Goal: Communication & Community: Answer question/provide support

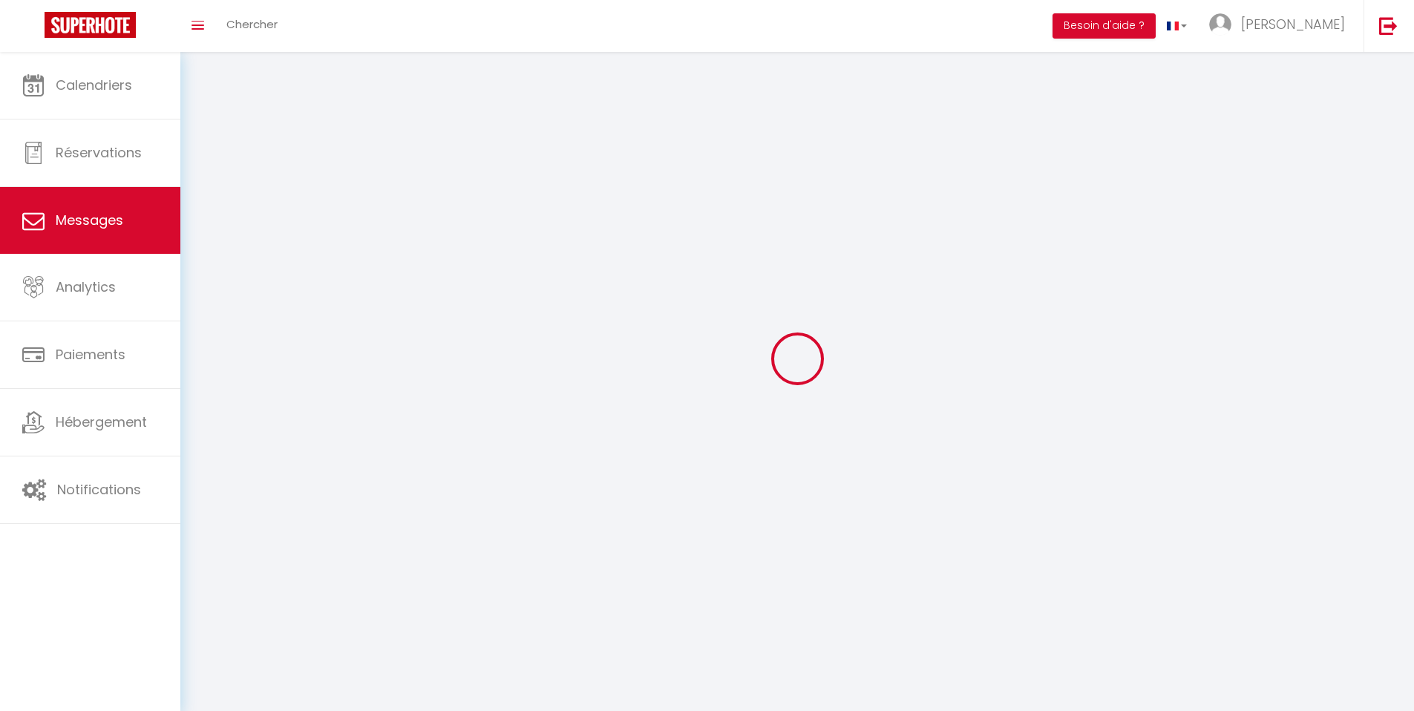
select select "message"
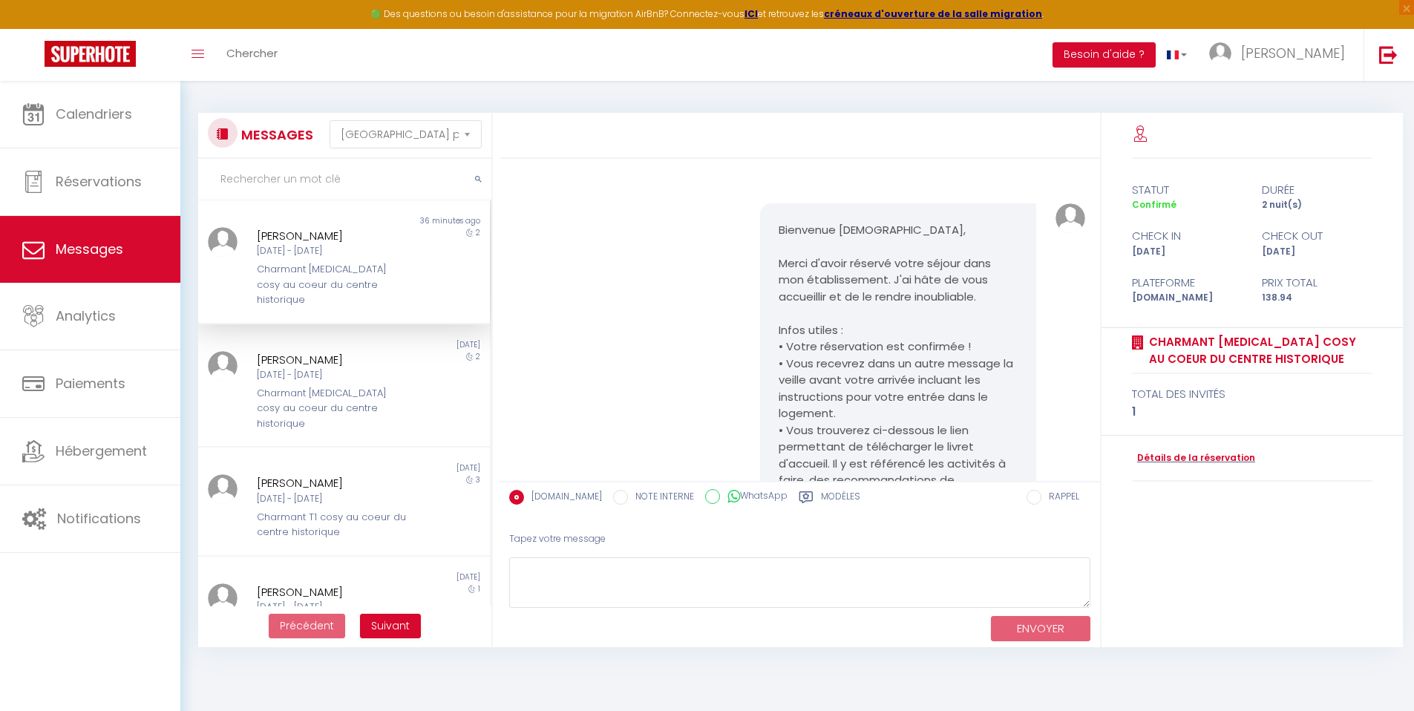
scroll to position [713, 0]
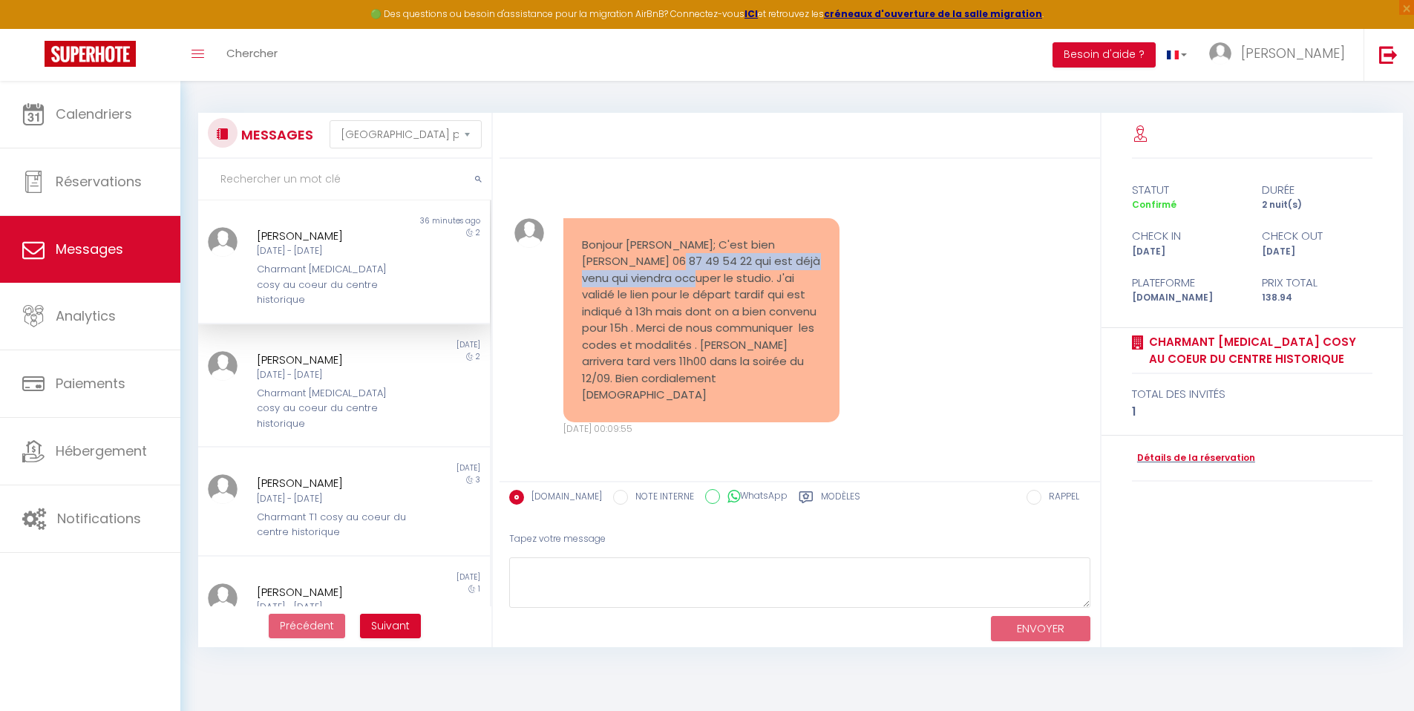
drag, startPoint x: 623, startPoint y: 276, endPoint x: 678, endPoint y: 298, distance: 59.0
click at [678, 298] on pre "Bonjour [PERSON_NAME]; C'est bien [PERSON_NAME] 06 87 49 54 22 qui est déjà ven…" at bounding box center [701, 320] width 239 height 167
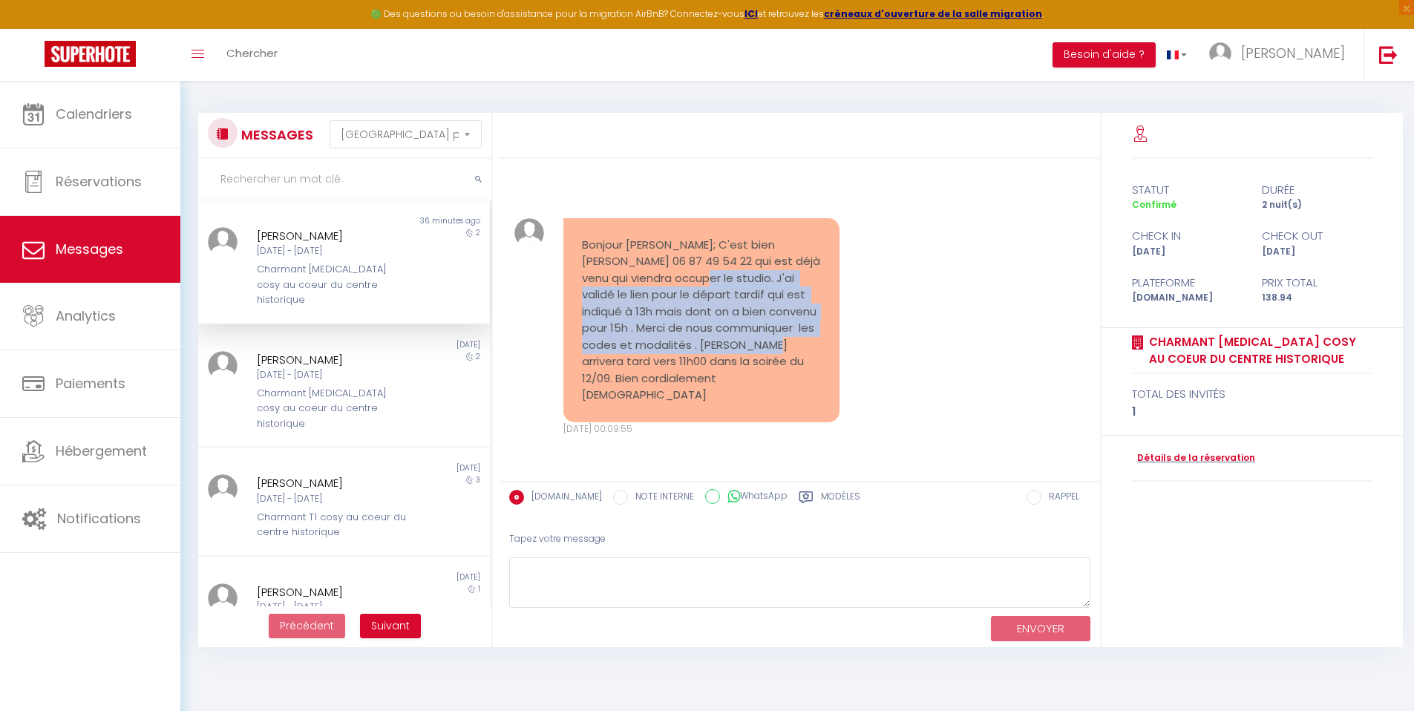
drag, startPoint x: 684, startPoint y: 296, endPoint x: 784, endPoint y: 361, distance: 119.6
click at [784, 361] on pre "Bonjour [PERSON_NAME]; C'est bien [PERSON_NAME] 06 87 49 54 22 qui est déjà ven…" at bounding box center [701, 320] width 239 height 167
click at [916, 340] on div "Bonjour [PERSON_NAME]; C'est bien [PERSON_NAME] 06 87 49 54 22 qui est déjà ven…" at bounding box center [800, 328] width 591 height 278
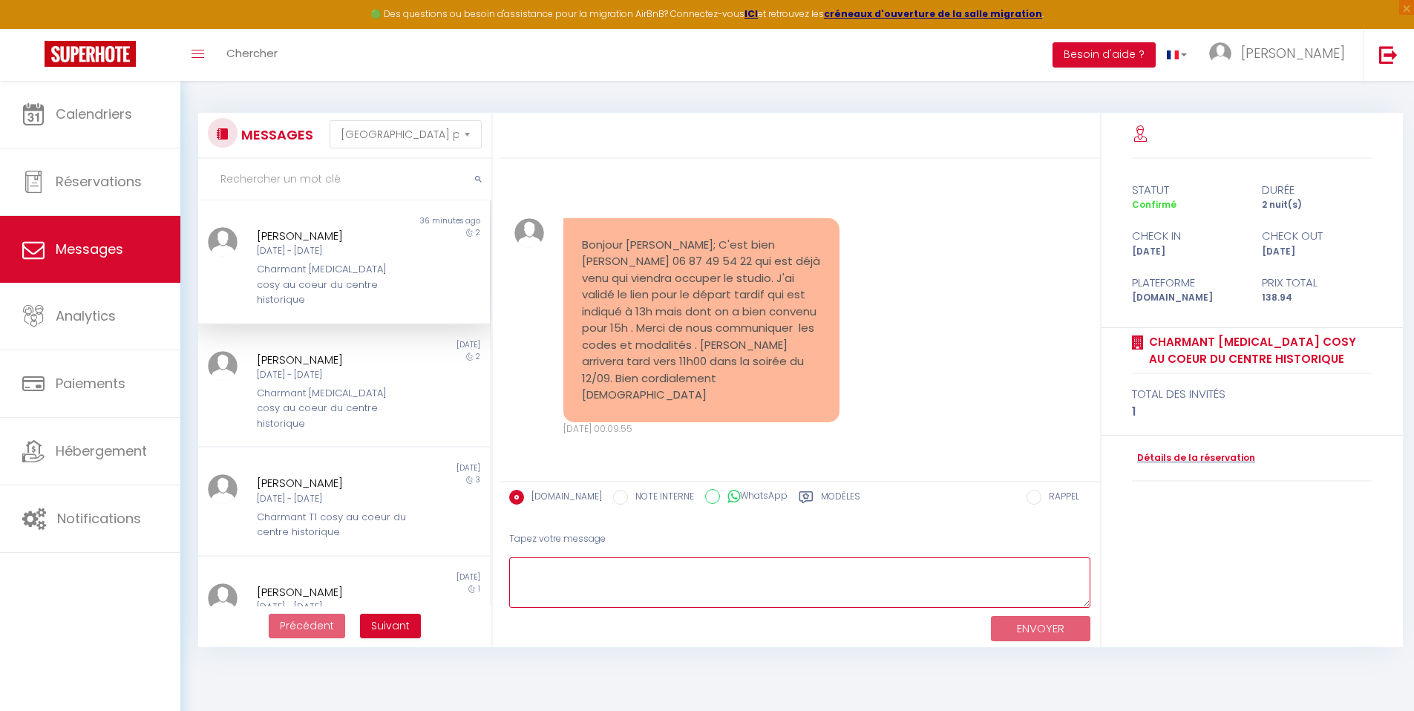
click at [615, 575] on textarea at bounding box center [799, 582] width 581 height 51
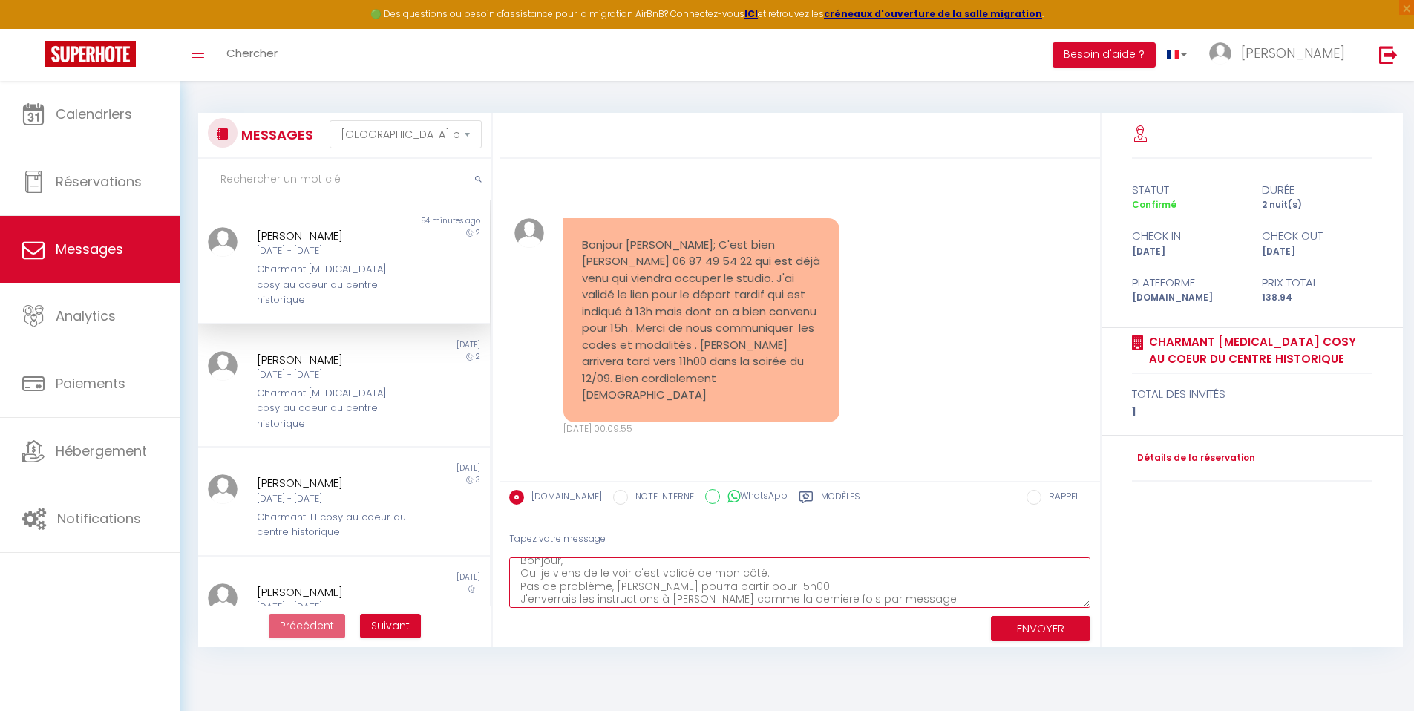
scroll to position [22, 0]
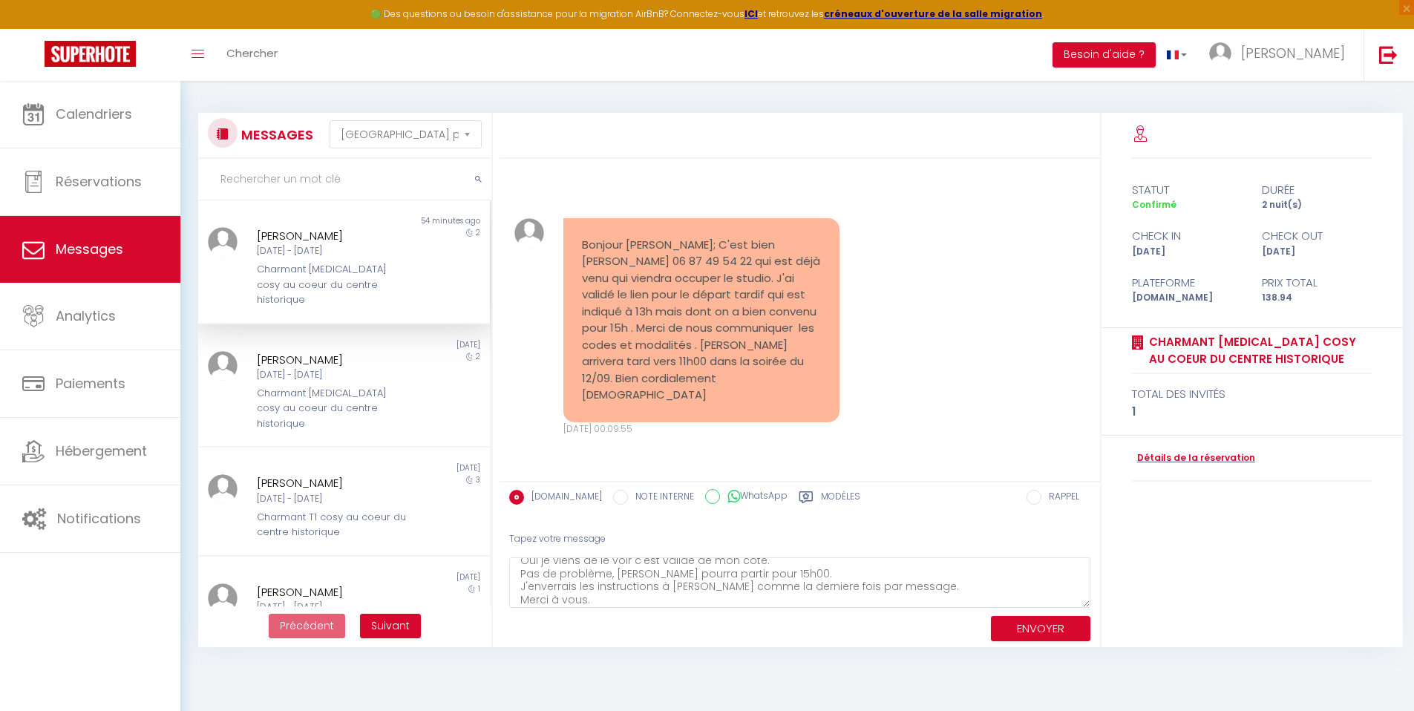
click at [1043, 614] on div "ENVOYER" at bounding box center [799, 627] width 581 height 39
click at [624, 594] on textarea "Bonjour, Oui je viens de le voir c'est validé de mon côté. Pas de problème, [PE…" at bounding box center [799, 582] width 581 height 51
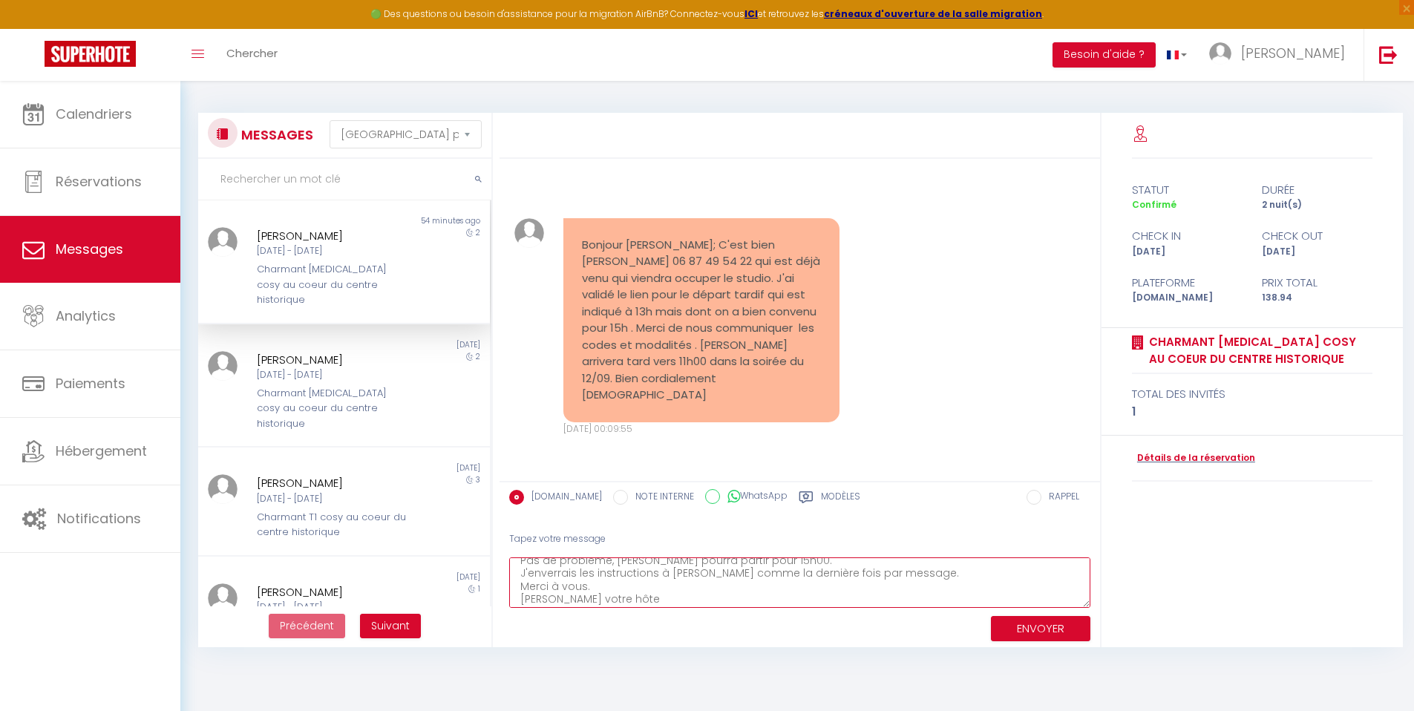
type textarea "Bonjour, Oui je viens de le voir c'est validé de mon côté. Pas de problème, [PE…"
click at [1039, 639] on button "ENVOYER" at bounding box center [1040, 629] width 99 height 26
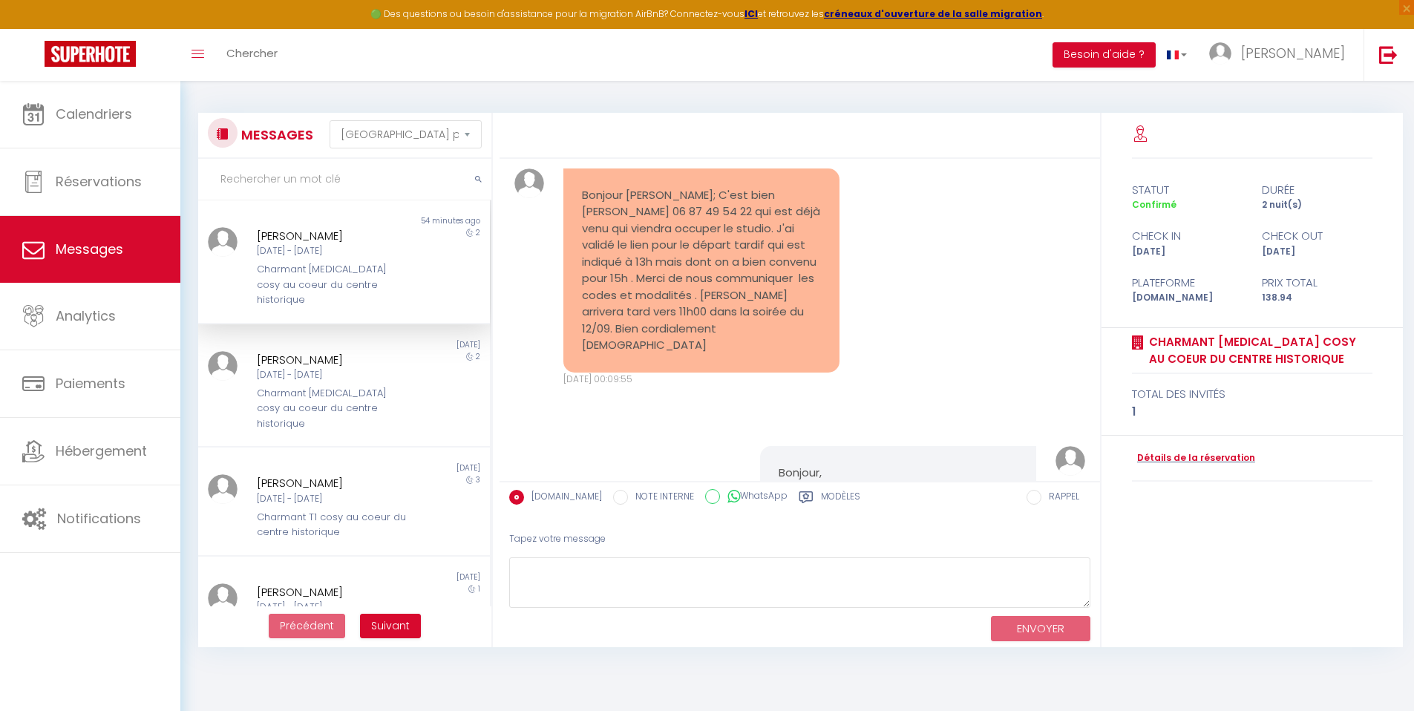
scroll to position [975, 0]
